Goal: Information Seeking & Learning: Check status

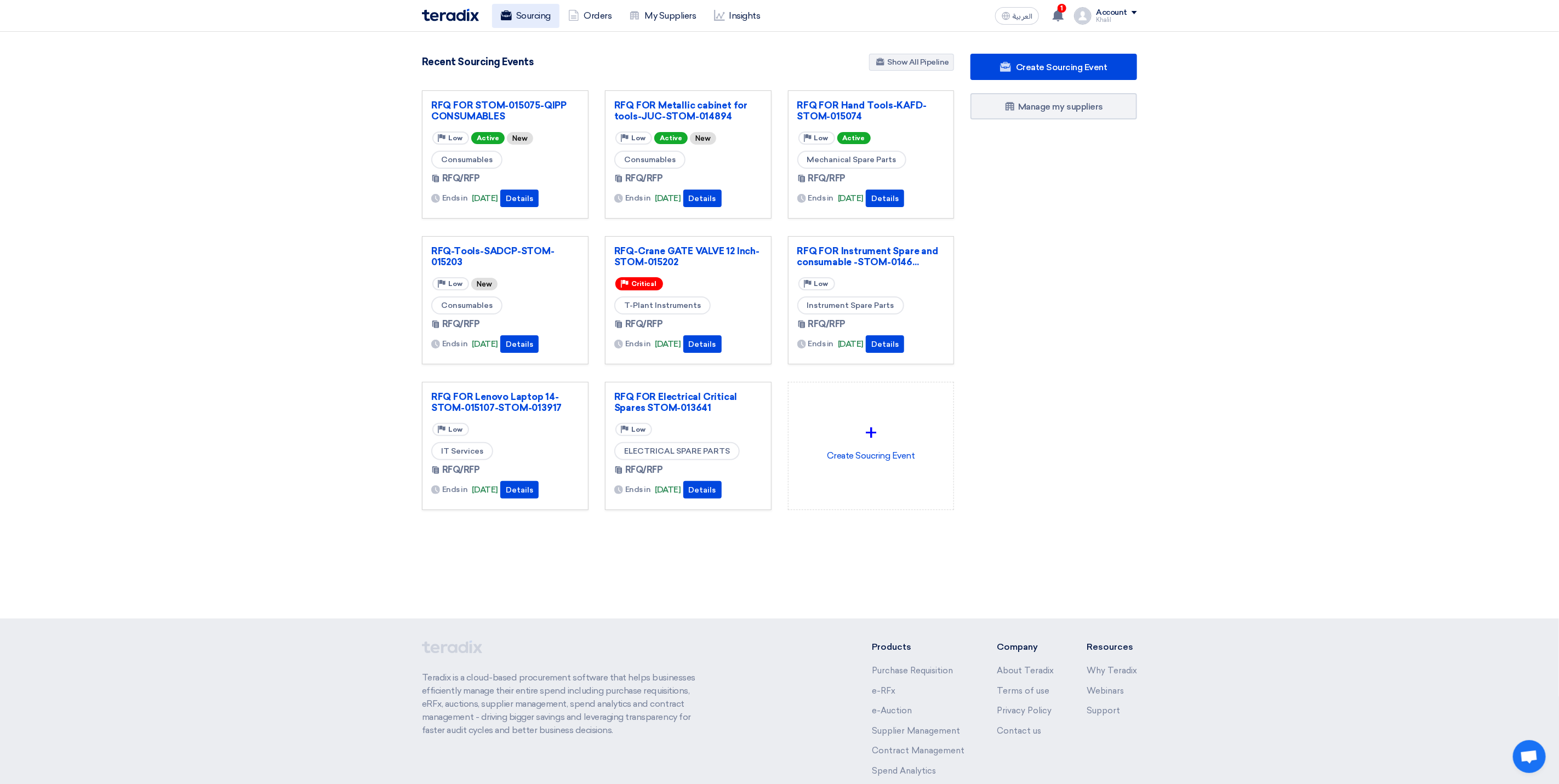
click at [546, 11] on link "Sourcing" at bounding box center [525, 16] width 67 height 24
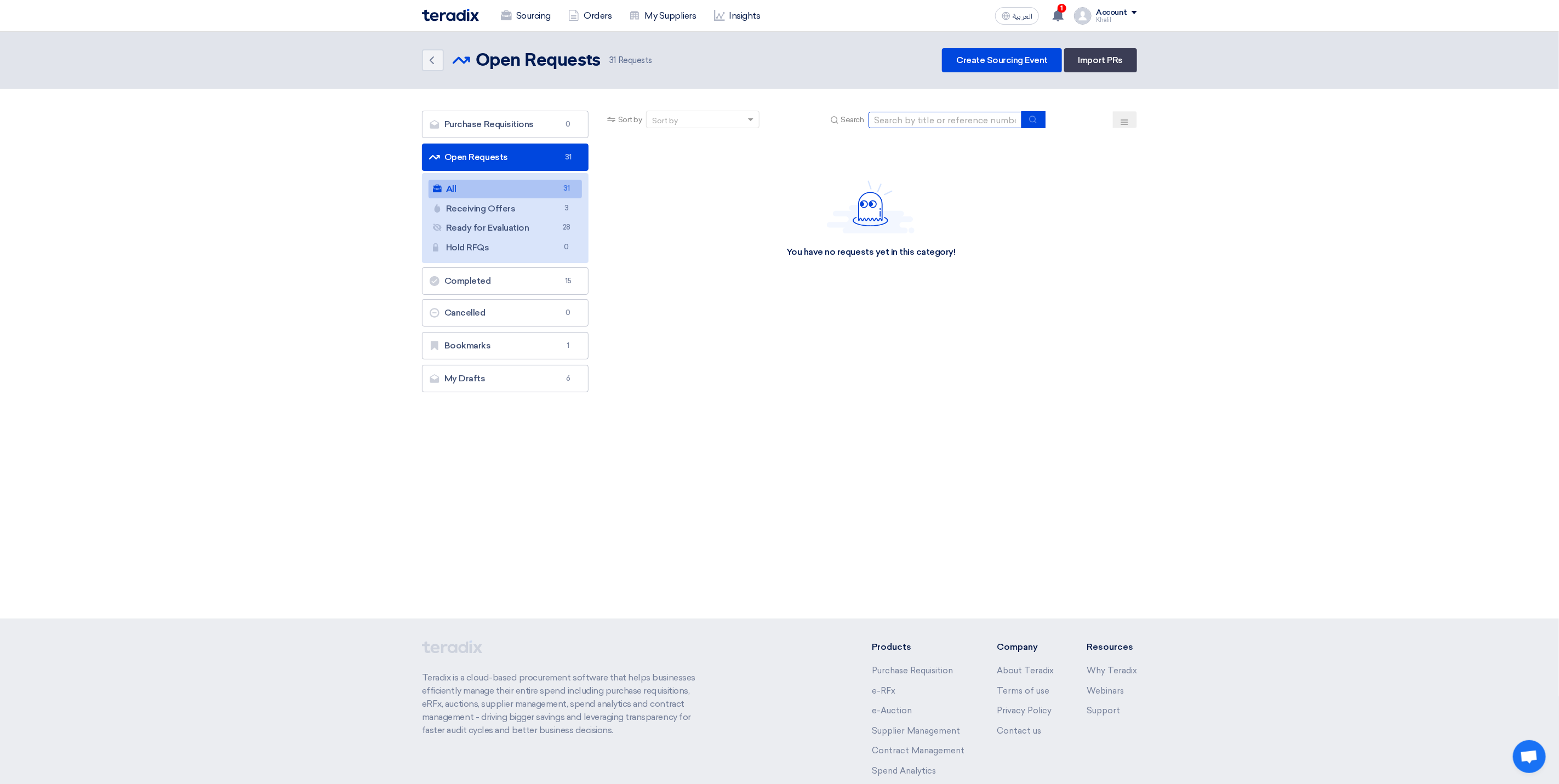
click at [919, 125] on input at bounding box center [945, 120] width 154 height 16
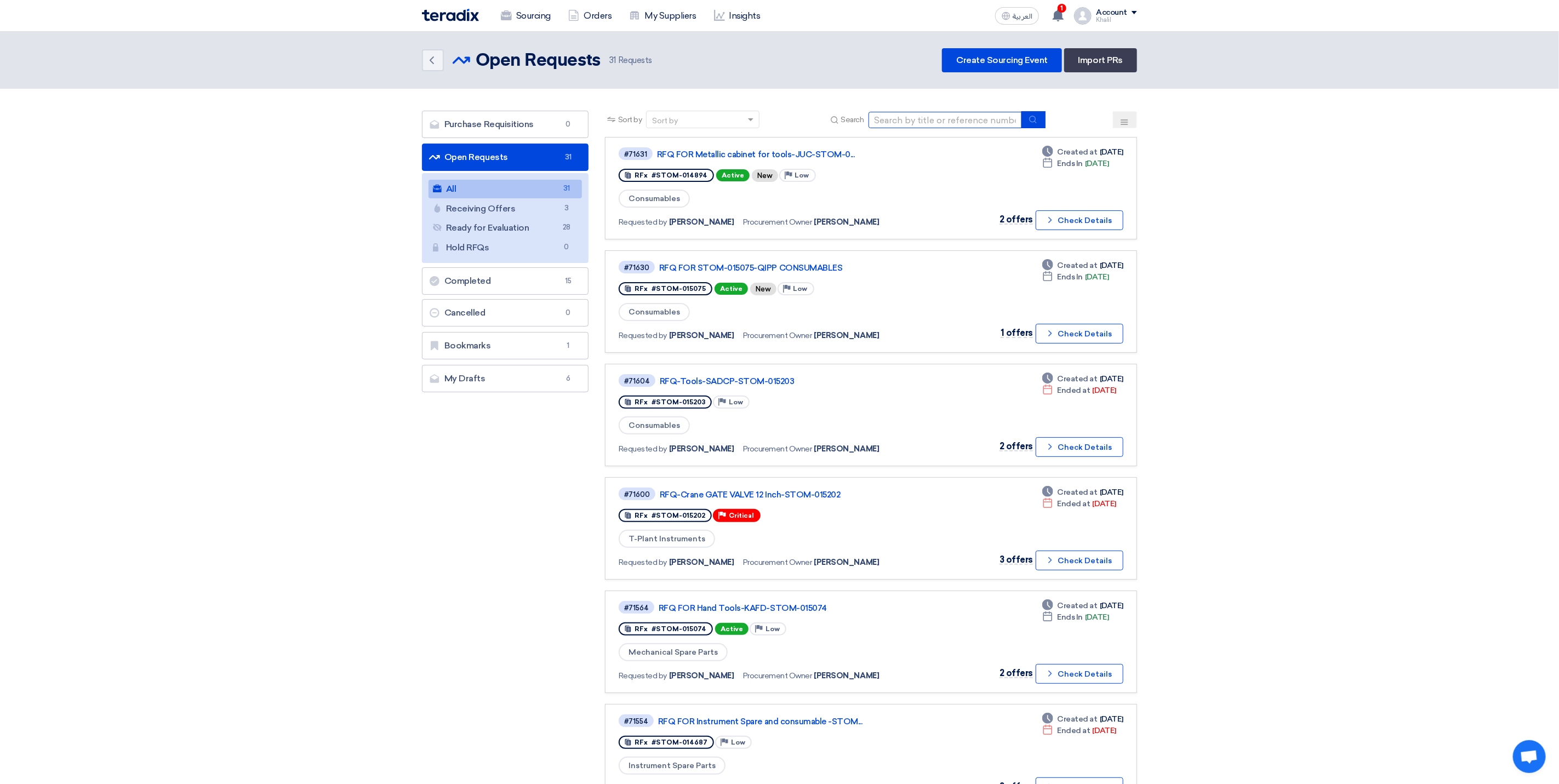
paste input "STOM-014724"
type input "STOM-014724"
click at [1032, 120] on icon "submit" at bounding box center [1033, 119] width 8 height 8
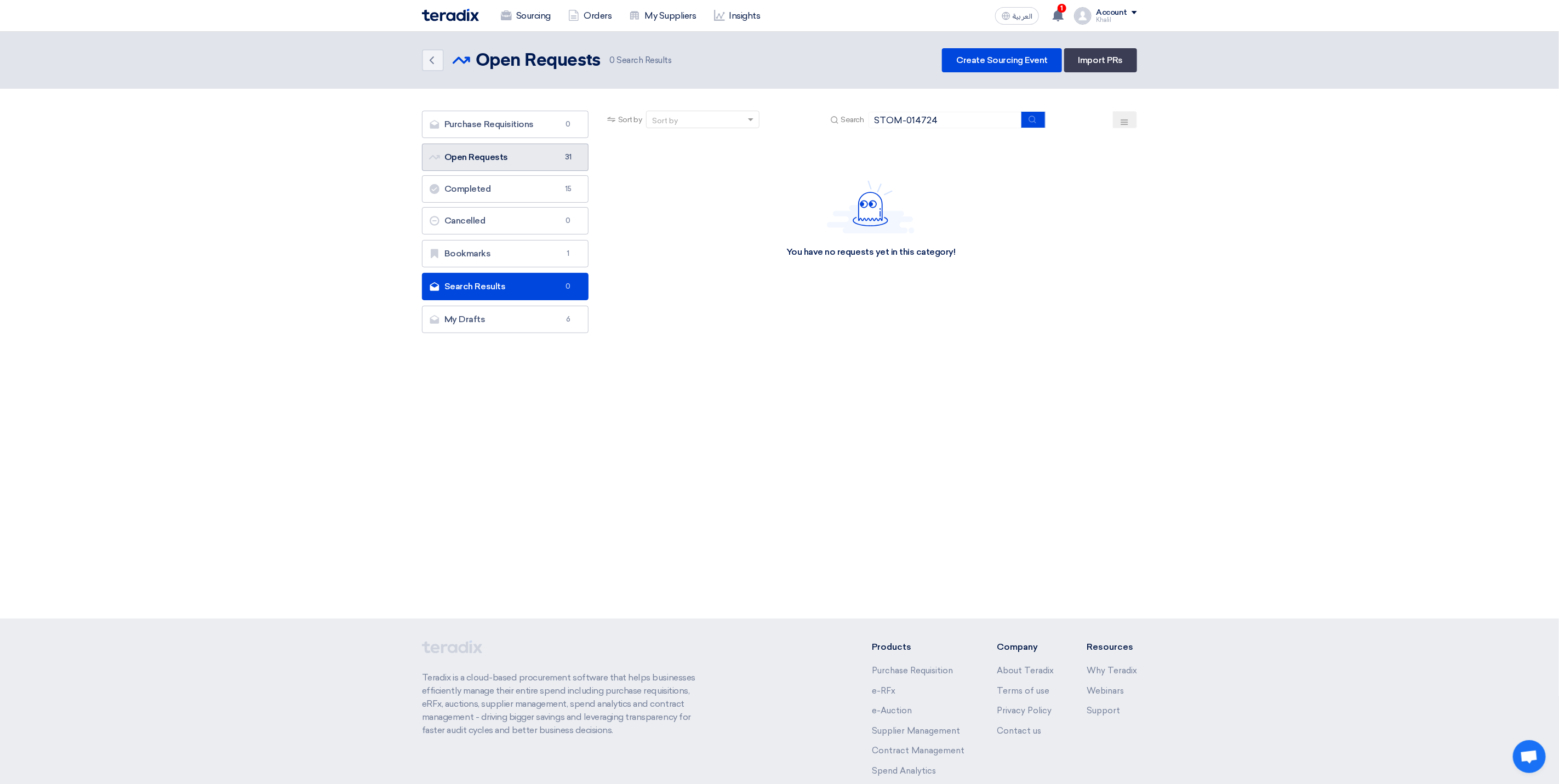
click at [567, 155] on span "31" at bounding box center [568, 157] width 13 height 11
click at [548, 154] on link "Open Requests Open Requests 31" at bounding box center [505, 157] width 166 height 27
click at [531, 126] on link "Purchase Requisitions Purchase Requisitions 0" at bounding box center [505, 124] width 166 height 27
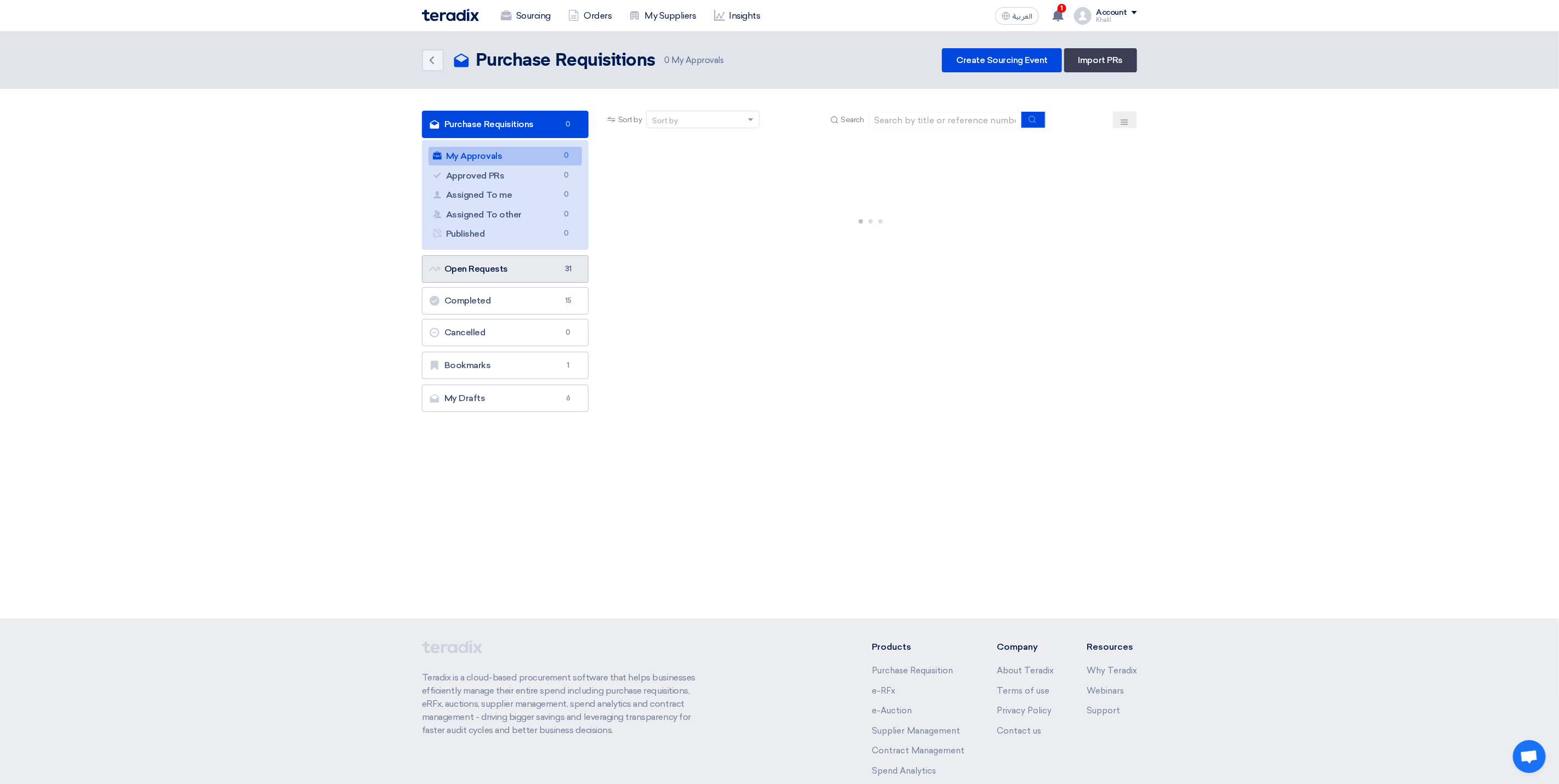
click at [540, 267] on link "Open Requests Open Requests 31" at bounding box center [505, 269] width 166 height 27
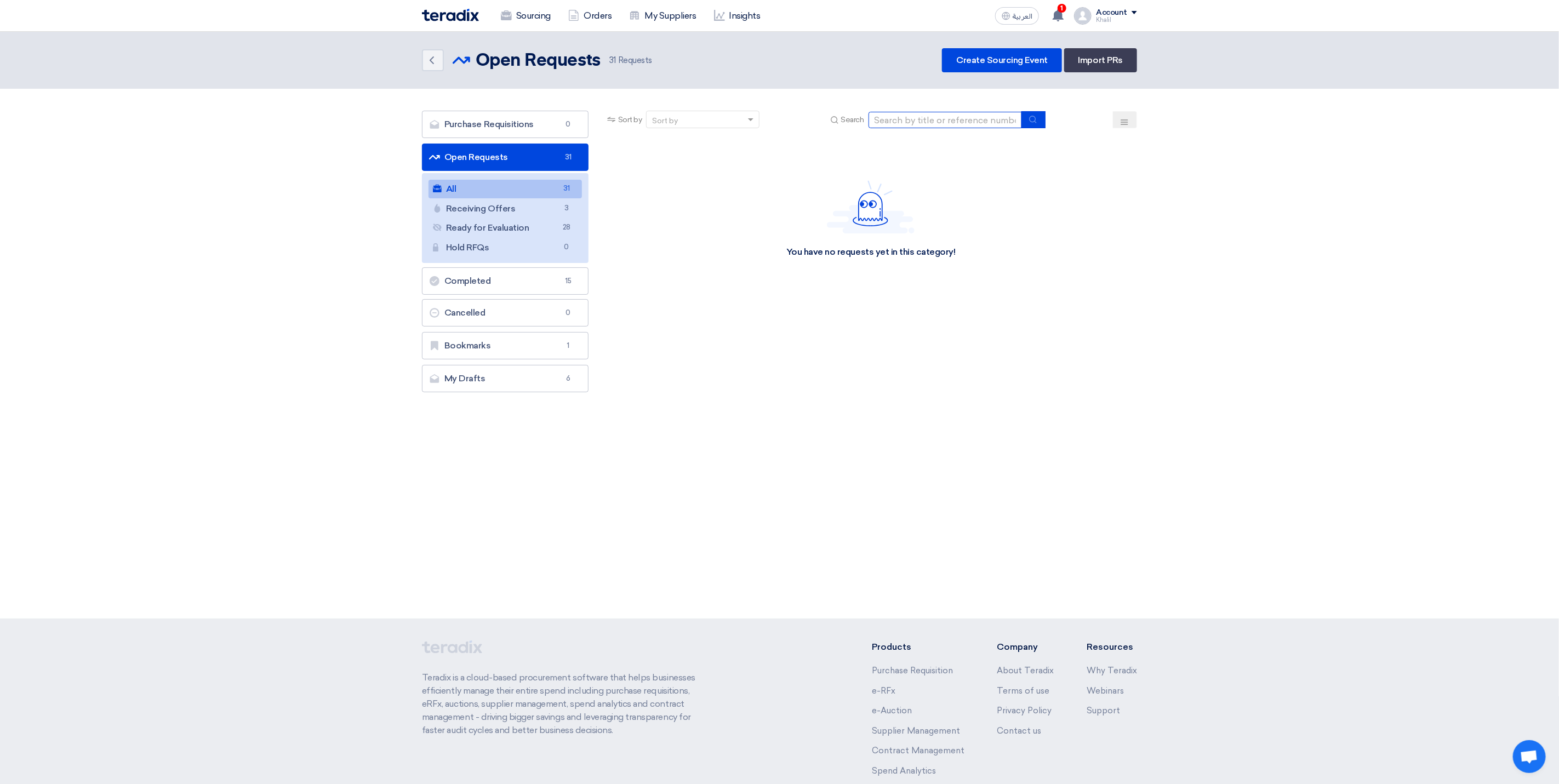
click at [900, 117] on input at bounding box center [945, 120] width 154 height 16
paste input "STOM-014724"
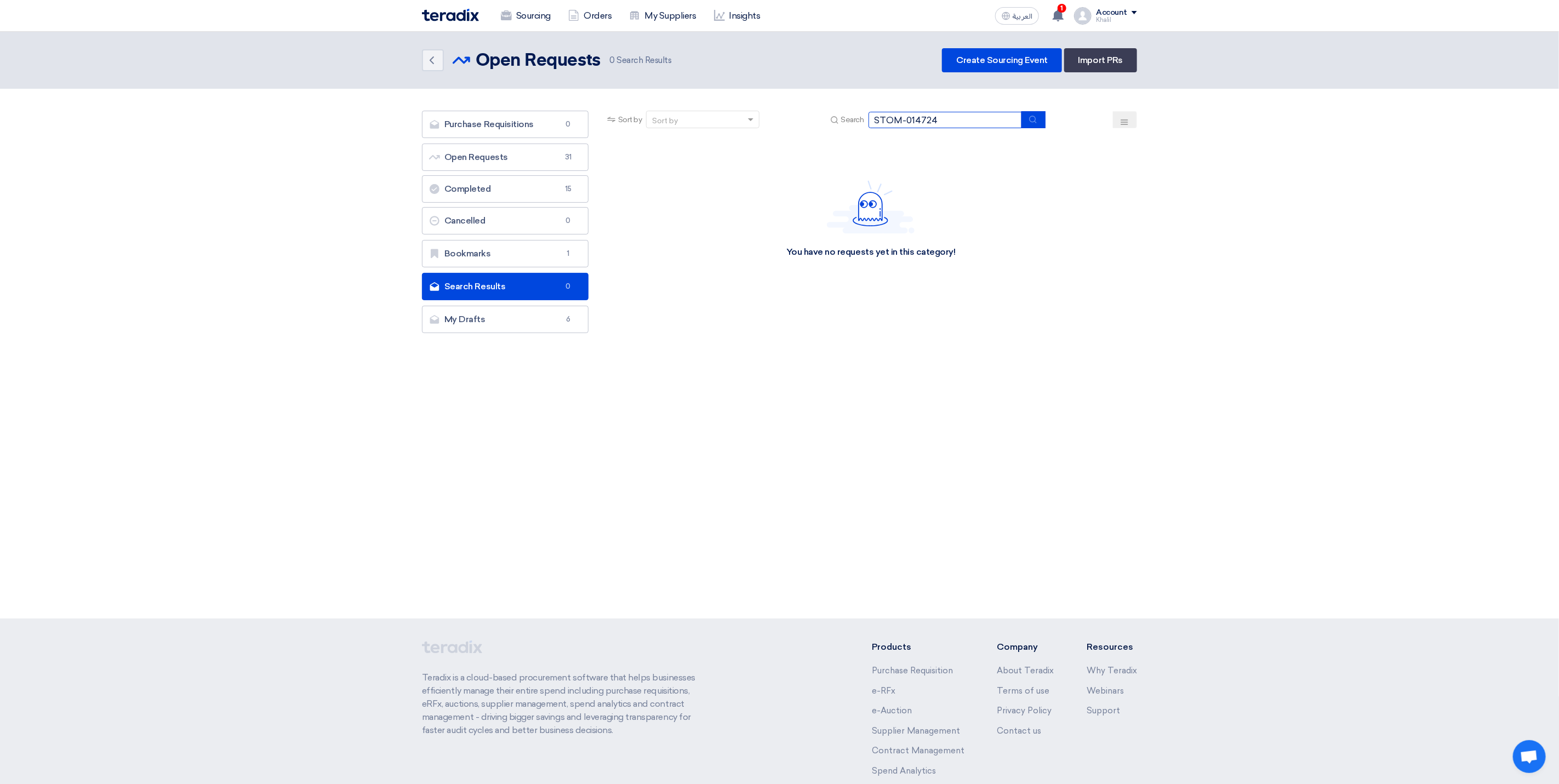
drag, startPoint x: 948, startPoint y: 113, endPoint x: 860, endPoint y: 113, distance: 88.0
click at [860, 113] on div "Search STOM-014724" at bounding box center [936, 120] width 217 height 17
paste input "681"
type input "STOM-014681"
click at [1040, 120] on button "submit" at bounding box center [1034, 120] width 24 height 17
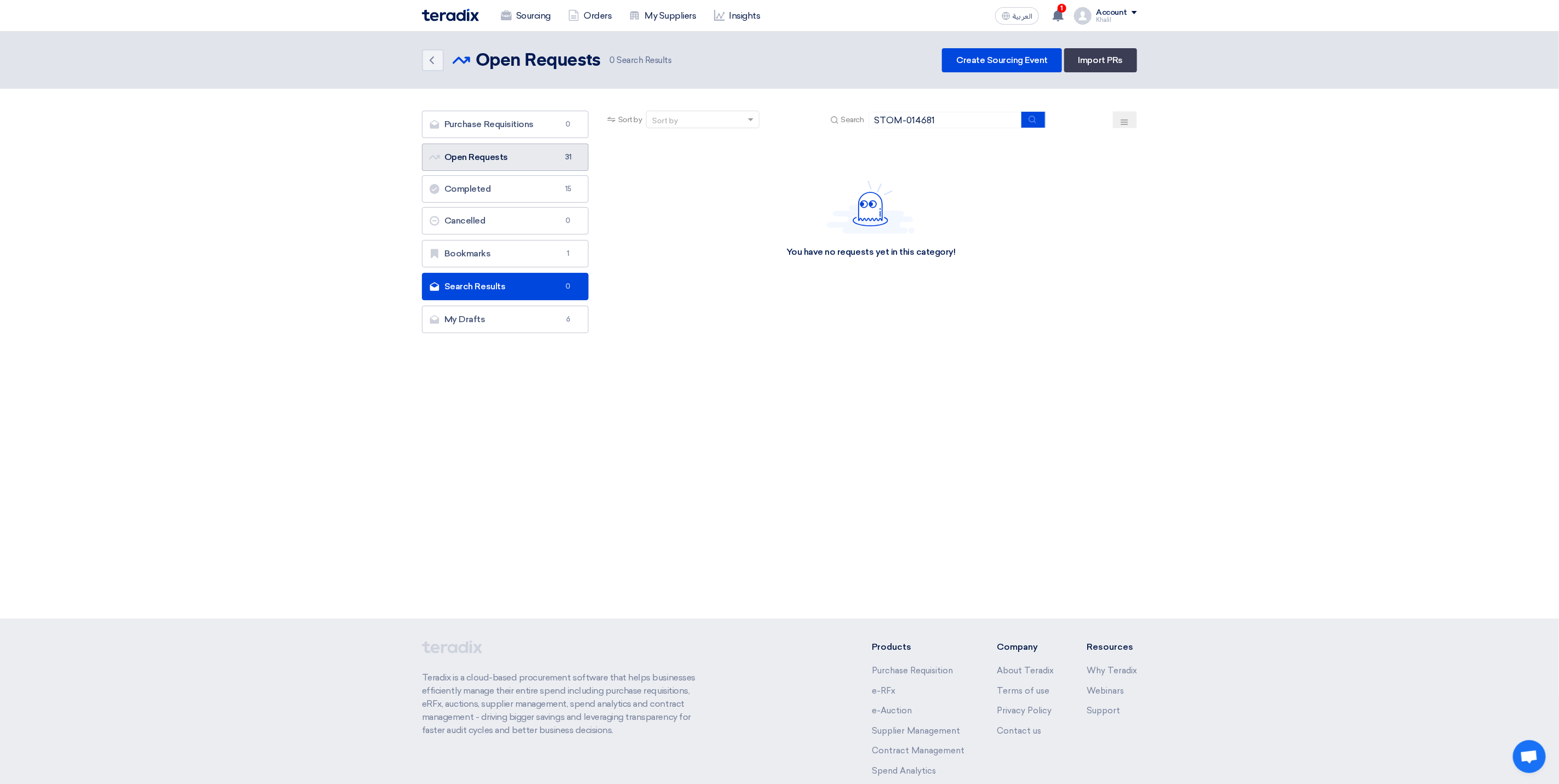
click at [559, 163] on link "Open Requests Open Requests 31" at bounding box center [505, 157] width 166 height 27
click at [553, 159] on link "Open Requests Open Requests 31" at bounding box center [505, 157] width 166 height 27
click at [537, 14] on link "Sourcing" at bounding box center [525, 16] width 67 height 24
click at [515, 165] on link "Open Requests Open Requests 31" at bounding box center [505, 157] width 166 height 27
click at [536, 196] on link "Completed Completed 15" at bounding box center [505, 189] width 166 height 27
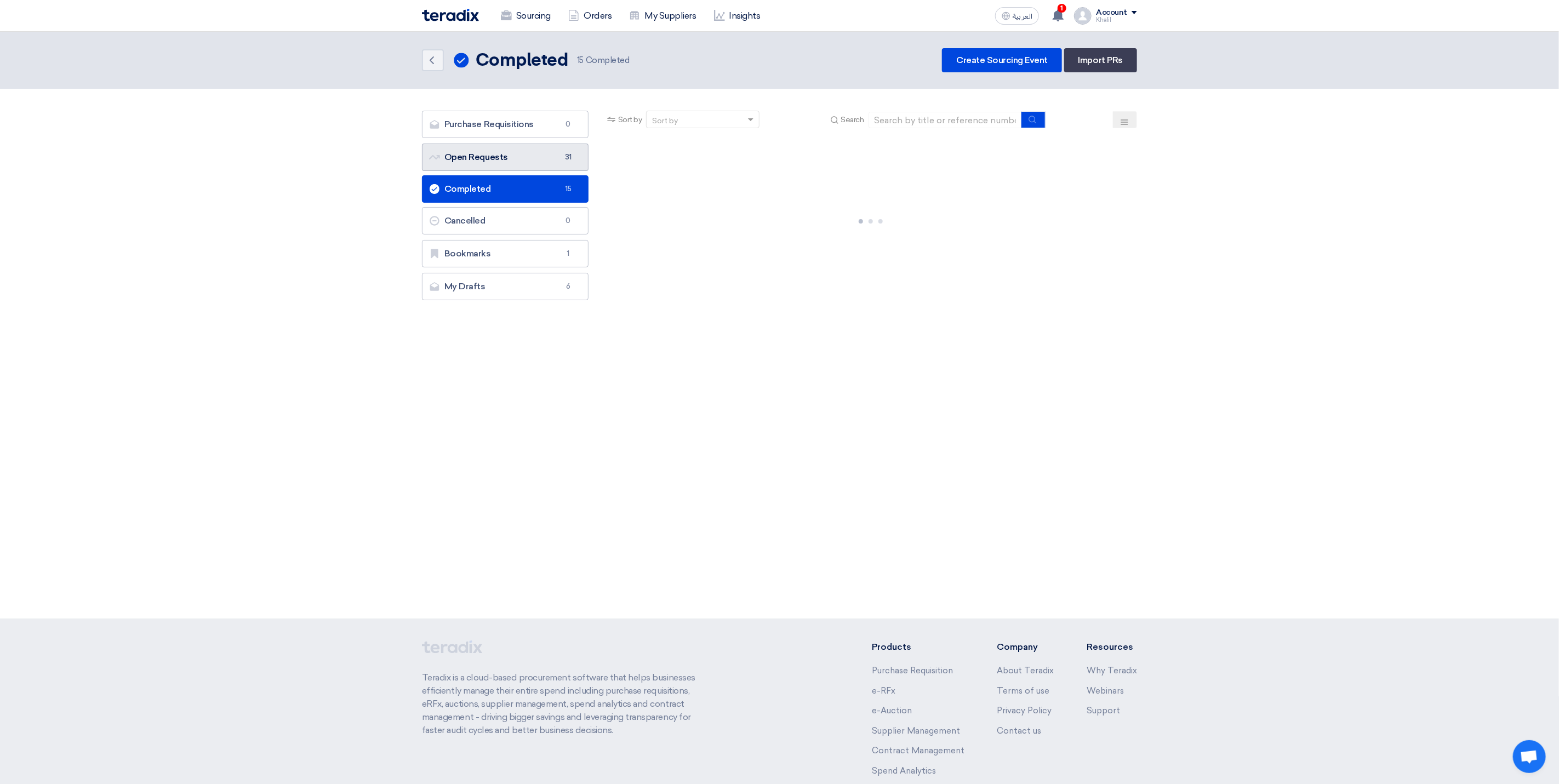
click at [539, 165] on link "Open Requests Open Requests 31" at bounding box center [505, 157] width 166 height 27
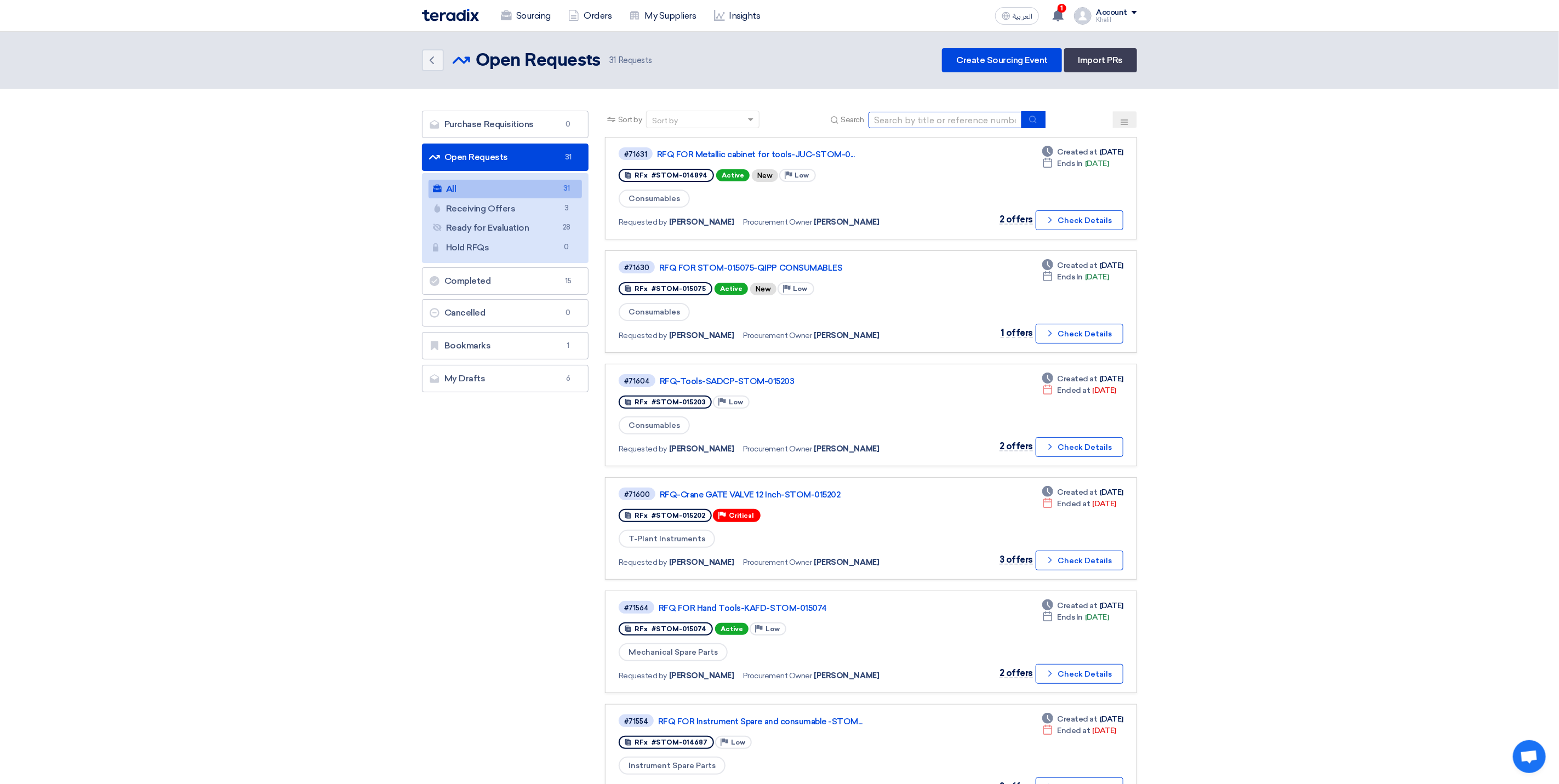
click at [916, 123] on input at bounding box center [945, 120] width 154 height 16
paste input "STOM-014681"
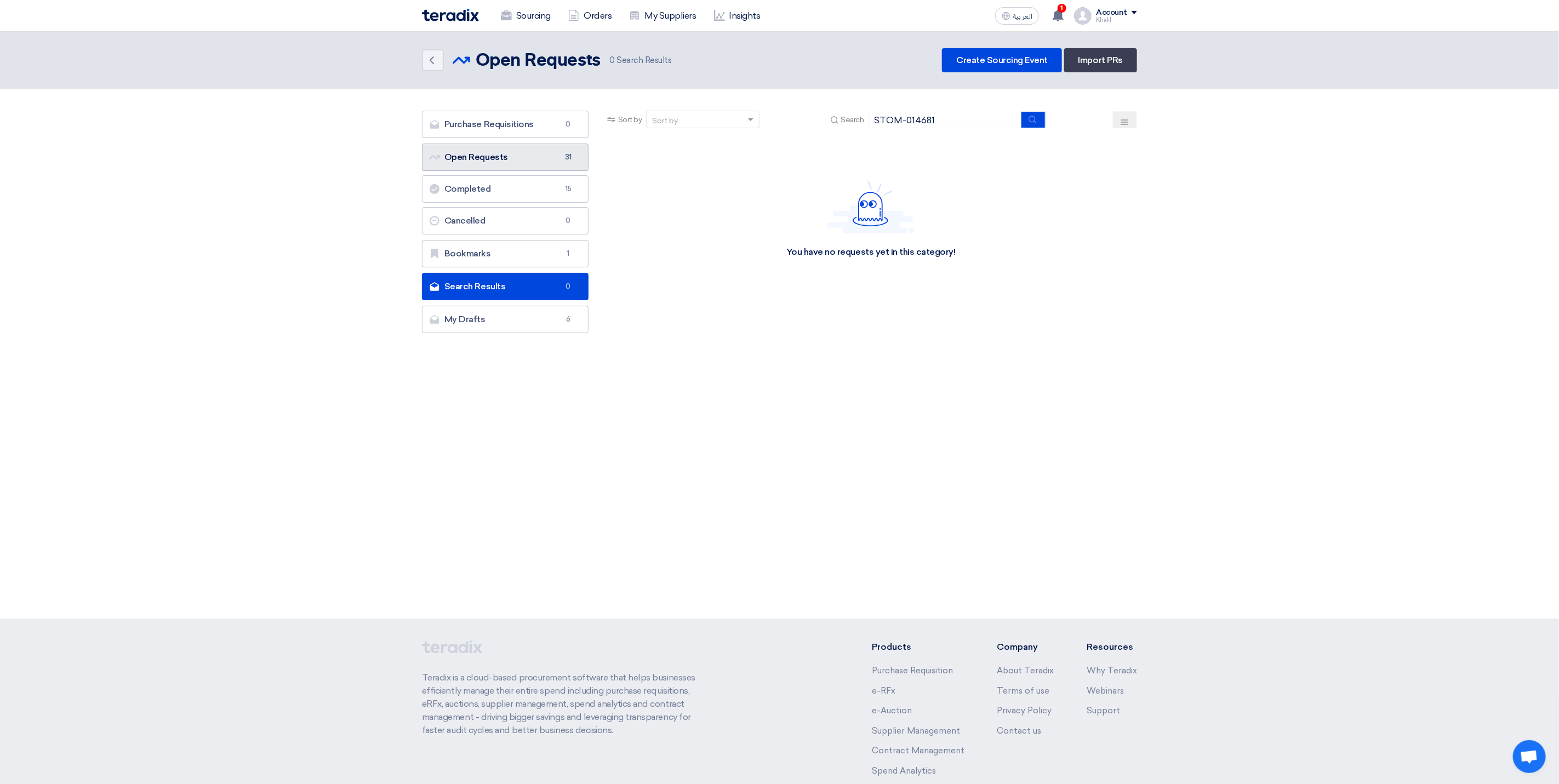
click at [539, 163] on link "Open Requests Open Requests 31" at bounding box center [505, 157] width 166 height 27
click at [536, 161] on link "Open Requests Open Requests 31" at bounding box center [505, 157] width 166 height 27
click at [960, 115] on input "STOM-014681" at bounding box center [945, 120] width 154 height 16
type input "STOM-014681"
click at [1029, 122] on icon "submit" at bounding box center [1033, 119] width 8 height 8
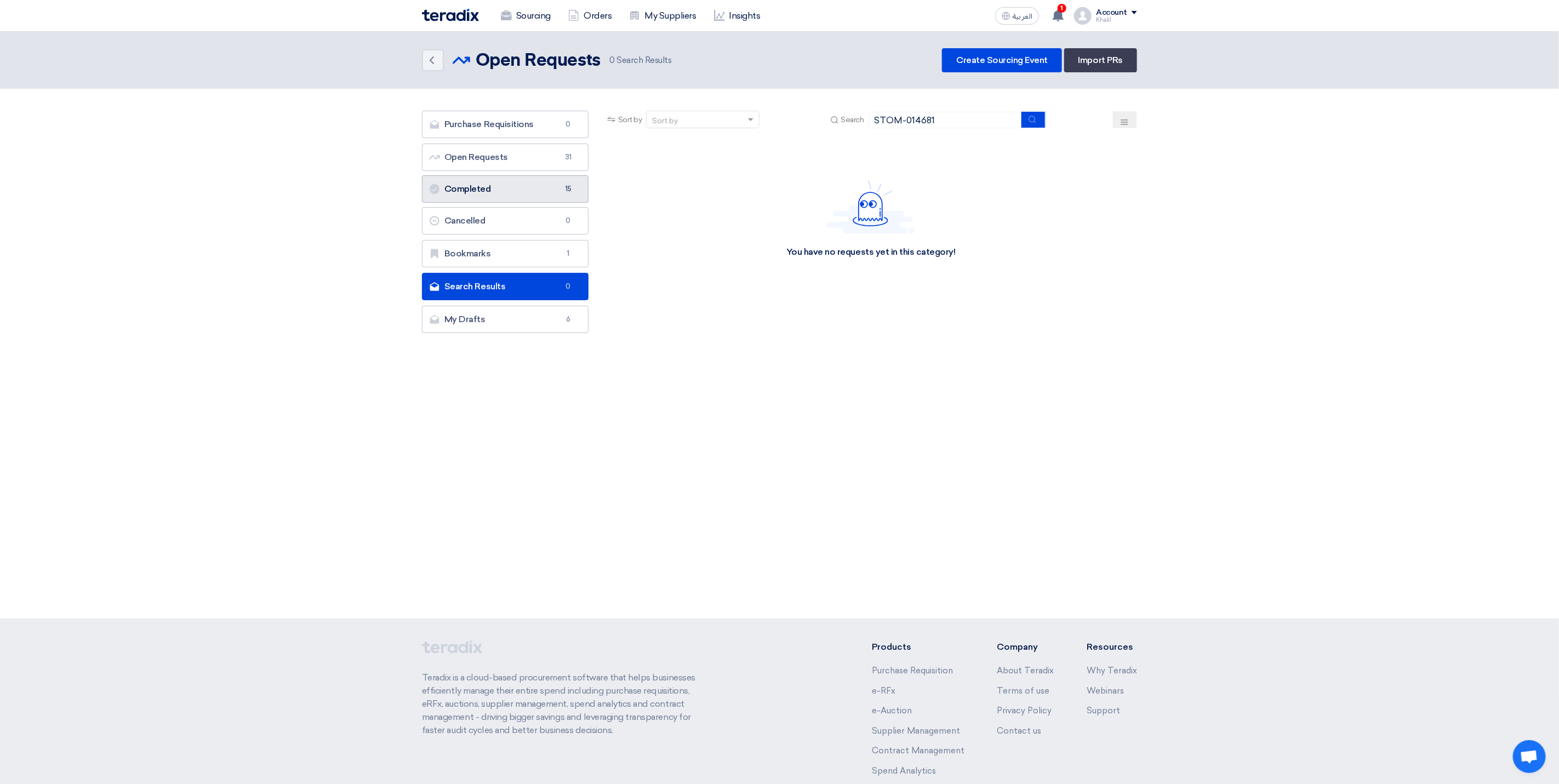
click at [557, 189] on link "Completed Completed 15" at bounding box center [505, 189] width 166 height 27
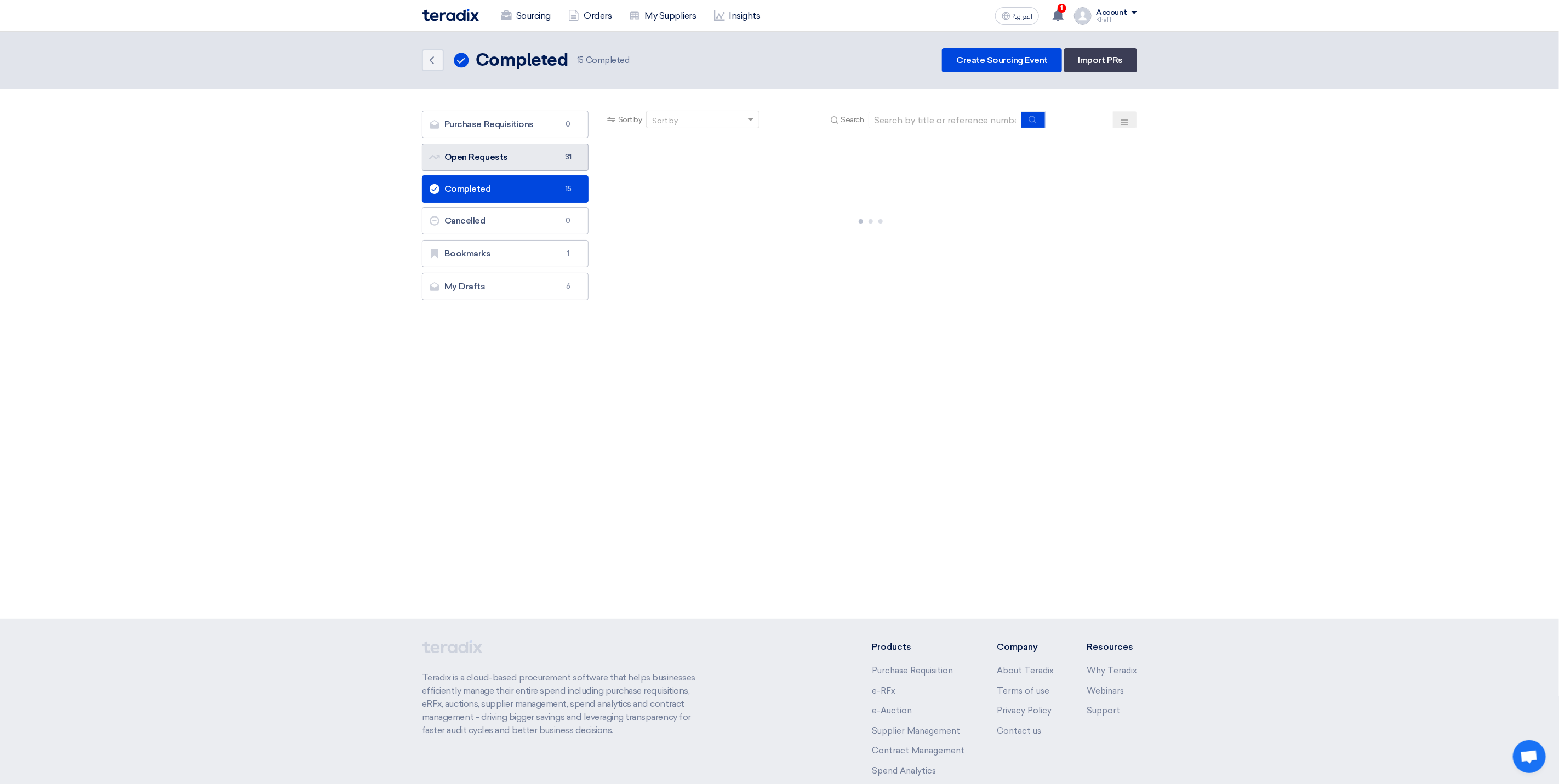
click at [545, 165] on link "Open Requests Open Requests 31" at bounding box center [505, 157] width 166 height 27
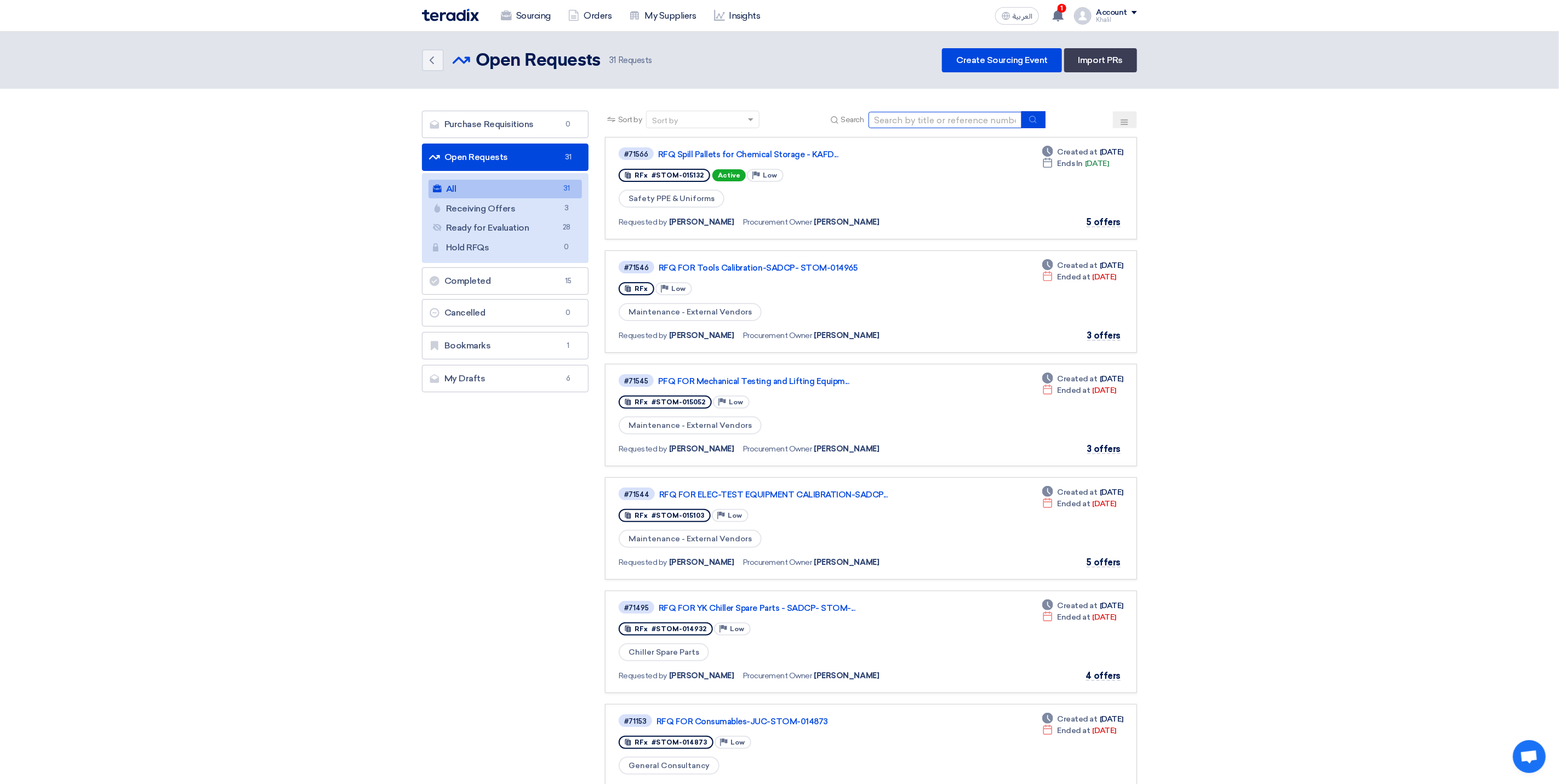
click at [904, 120] on input at bounding box center [945, 120] width 154 height 16
paste input "STOM-014681"
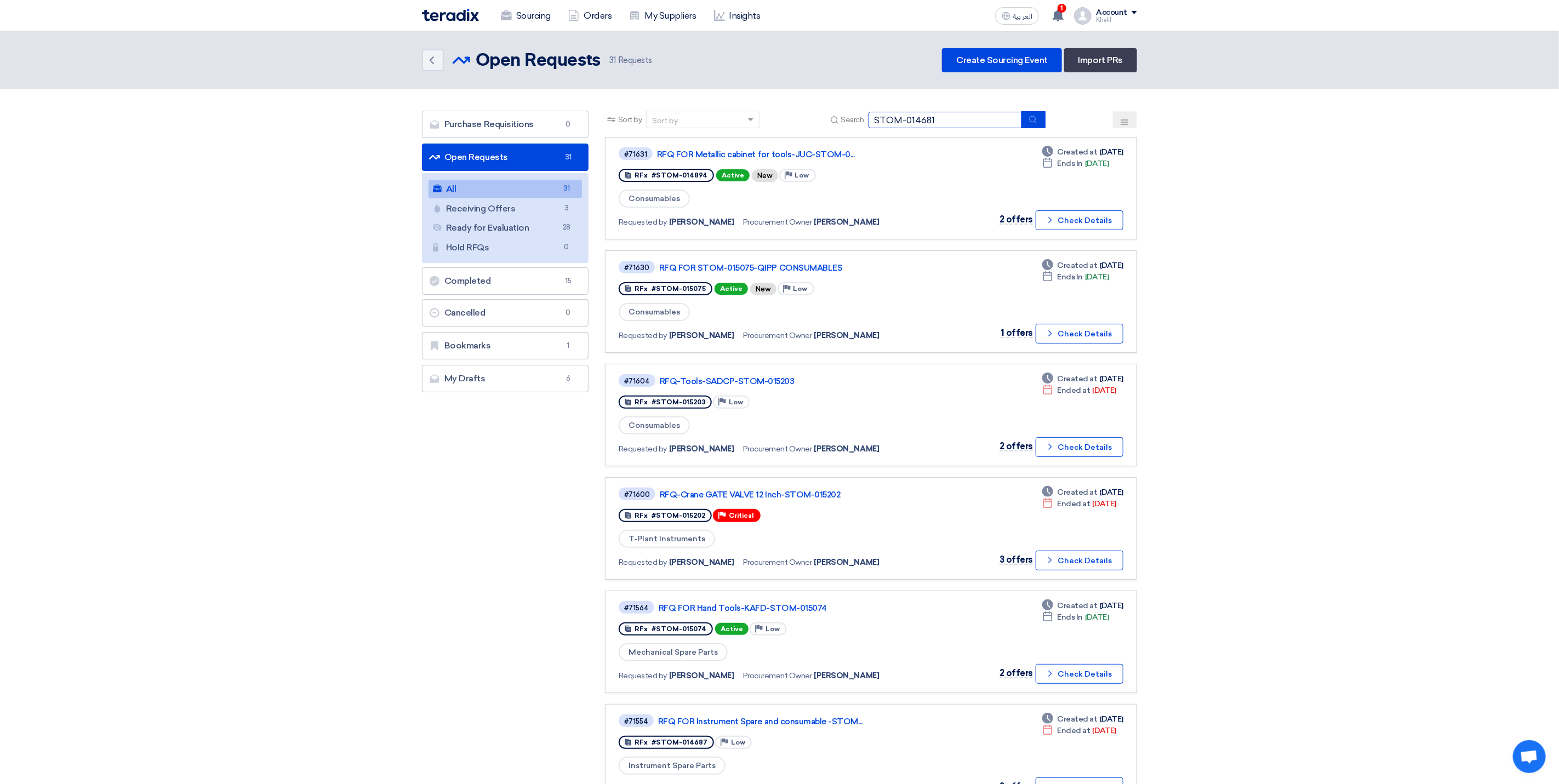
type input "STOM-014681"
